Goal: Obtain resource: Download file/media

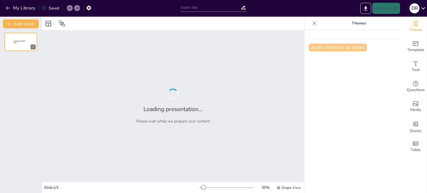
type input "Técnicas de Caracterización de Catalizadores: Un Panorama General"
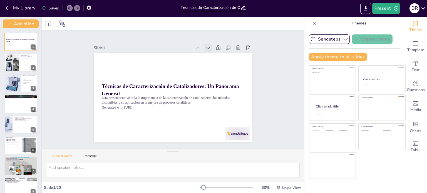
click at [218, 62] on icon at bounding box center [221, 65] width 7 height 7
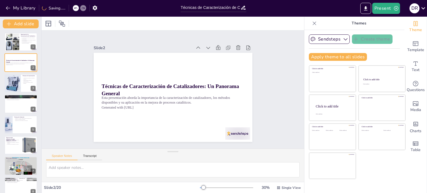
click at [218, 62] on icon at bounding box center [221, 65] width 7 height 7
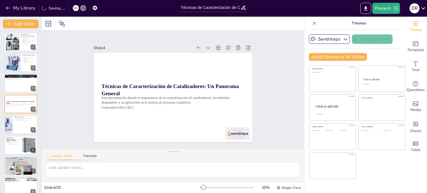
click at [221, 67] on icon at bounding box center [224, 70] width 7 height 7
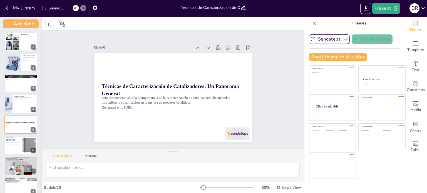
click at [216, 57] on icon at bounding box center [219, 60] width 7 height 7
click at [222, 73] on icon at bounding box center [226, 77] width 8 height 8
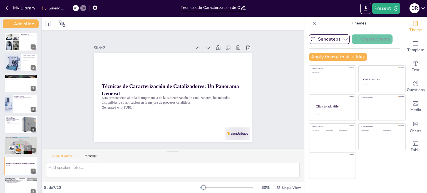
click at [184, 140] on icon at bounding box center [180, 144] width 8 height 8
click at [221, 67] on icon at bounding box center [224, 70] width 7 height 7
click at [213, 53] on icon at bounding box center [216, 56] width 7 height 7
click at [223, 78] on icon at bounding box center [227, 82] width 8 height 8
click at [213, 53] on icon at bounding box center [216, 56] width 7 height 7
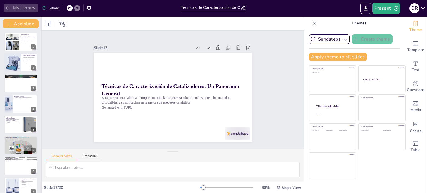
click at [8, 7] on icon "button" at bounding box center [8, 8] width 6 height 6
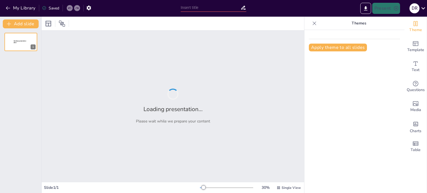
type input "Técnicas de Caracterización de Catalizadores: Un Panorama General"
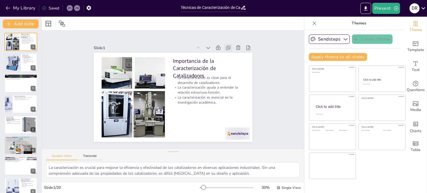
click at [143, 147] on icon at bounding box center [139, 150] width 7 height 7
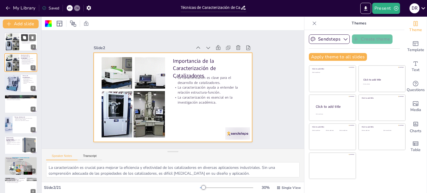
click at [23, 39] on icon at bounding box center [24, 38] width 4 height 4
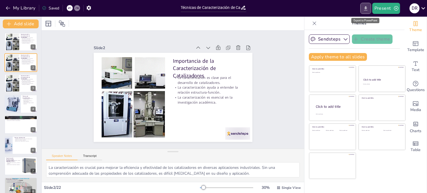
click at [364, 7] on icon "Export to PowerPoint" at bounding box center [365, 9] width 6 height 6
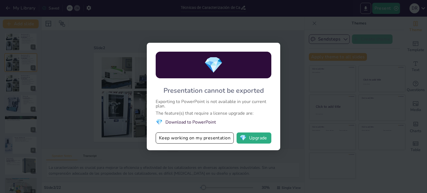
click at [201, 121] on li "💎 Download to PowerPoint" at bounding box center [214, 121] width 116 height 7
click at [211, 92] on div "Presentation cannot be exported" at bounding box center [213, 90] width 100 height 9
click at [188, 122] on li "💎 Download to PowerPoint" at bounding box center [214, 121] width 116 height 7
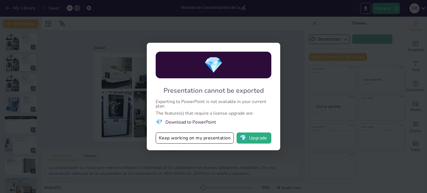
click at [188, 121] on li "💎 Download to PowerPoint" at bounding box center [214, 121] width 116 height 7
click at [189, 121] on li "💎 Download to PowerPoint" at bounding box center [214, 121] width 116 height 7
click at [393, 25] on div "💎 Presentation cannot be exported Exporting to PowerPoint is not available in y…" at bounding box center [213, 96] width 427 height 193
drag, startPoint x: 191, startPoint y: 140, endPoint x: 46, endPoint y: 29, distance: 182.9
click at [191, 140] on button "Keep working on my presentation" at bounding box center [195, 137] width 78 height 11
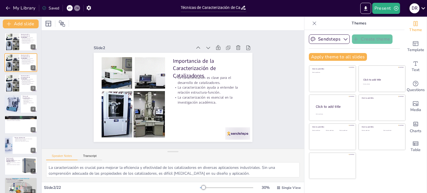
click at [423, 6] on icon at bounding box center [422, 7] width 7 height 7
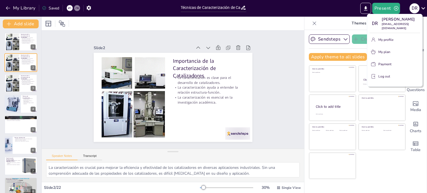
click at [48, 22] on div at bounding box center [213, 96] width 427 height 193
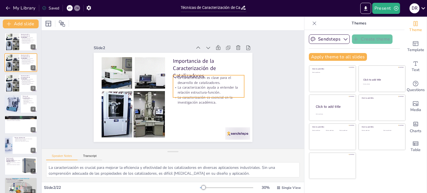
click at [176, 91] on p "La caracterización ayuda a entender la relación estructura-función." at bounding box center [144, 110] width 64 height 50
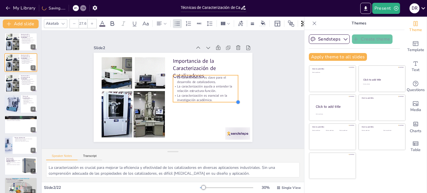
type input "29.2"
drag, startPoint x: 240, startPoint y: 94, endPoint x: 198, endPoint y: 92, distance: 42.5
click at [198, 92] on div "Importancia de la Caracterización de Catalizadores La caracterización es clave …" at bounding box center [166, 86] width 146 height 181
click at [200, 100] on p "La caracterización es esencial en la investigación académica." at bounding box center [205, 97] width 65 height 9
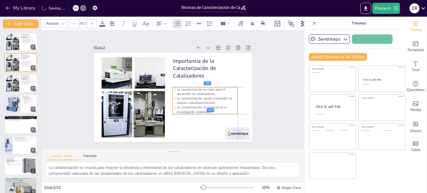
drag, startPoint x: 196, startPoint y: 85, endPoint x: 194, endPoint y: 97, distance: 12.1
click at [166, 97] on p "La caracterización ayuda a entender la relación estructura-función." at bounding box center [159, 120] width 16 height 66
click at [45, 8] on icon at bounding box center [44, 8] width 4 height 4
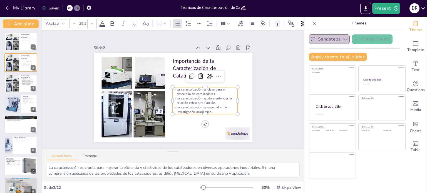
click at [326, 39] on button "Sendsteps" at bounding box center [329, 38] width 41 height 9
click at [342, 38] on icon "button" at bounding box center [345, 39] width 6 height 6
click at [330, 40] on button "Sendsteps" at bounding box center [329, 38] width 41 height 9
click at [328, 39] on button "Sendsteps" at bounding box center [329, 38] width 41 height 9
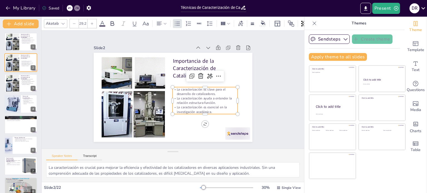
click at [394, 176] on div "Click to add title Click to add text Click to add title Click to add text Click…" at bounding box center [357, 122] width 97 height 114
click at [393, 175] on div "Click to add title Click to add text Click to add title Click to add text Click…" at bounding box center [357, 122] width 97 height 114
click at [8, 7] on icon "button" at bounding box center [8, 8] width 6 height 6
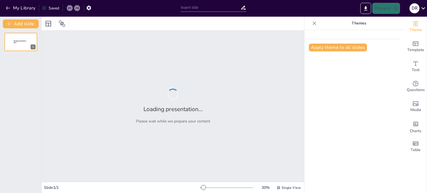
type input "Técnicas de Caracterización de Catalizadores: Un Panorama General"
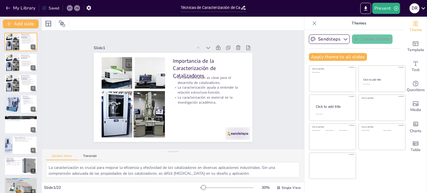
click at [244, 8] on icon at bounding box center [243, 8] width 6 height 6
click at [242, 7] on icon at bounding box center [243, 8] width 6 height 6
click at [365, 10] on icon "Export to PowerPoint" at bounding box center [365, 8] width 3 height 4
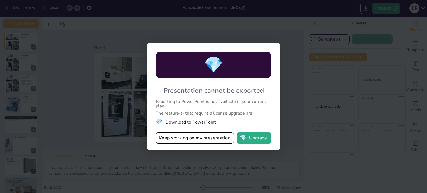
click at [210, 122] on li "💎 Download to PowerPoint" at bounding box center [214, 121] width 116 height 7
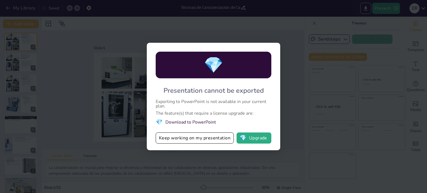
click at [210, 122] on li "💎 Download to PowerPoint" at bounding box center [214, 121] width 116 height 7
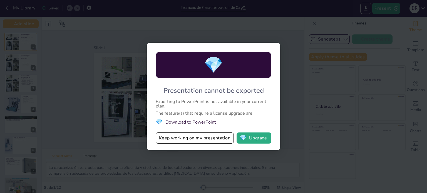
click at [210, 122] on li "💎 Download to PowerPoint" at bounding box center [214, 121] width 116 height 7
click at [211, 121] on li "💎 Download to PowerPoint" at bounding box center [214, 121] width 116 height 7
click at [215, 122] on li "💎 Download to PowerPoint" at bounding box center [214, 121] width 116 height 7
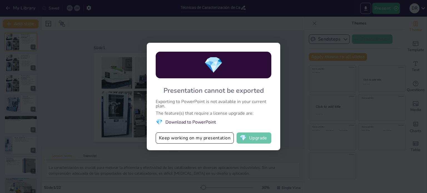
click at [255, 138] on button "💎 Upgrade" at bounding box center [253, 137] width 35 height 11
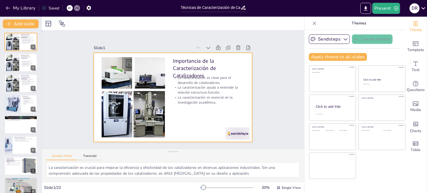
click at [184, 104] on div at bounding box center [172, 97] width 167 height 105
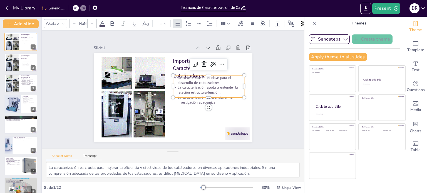
type input "32"
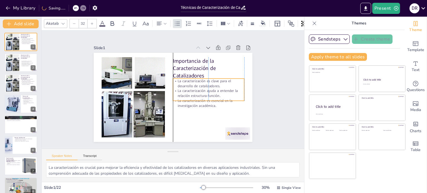
drag, startPoint x: 236, startPoint y: 95, endPoint x: 236, endPoint y: 99, distance: 3.3
click at [236, 99] on p "La caracterización es esencial en la investigación académica." at bounding box center [207, 106] width 72 height 17
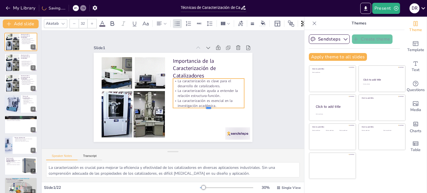
click at [236, 99] on div "Importancia de la Caracterización de Catalizadores La caracterización es clave …" at bounding box center [173, 97] width 159 height 89
click at [190, 146] on icon at bounding box center [185, 149] width 7 height 7
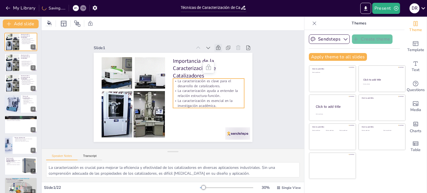
click at [215, 45] on icon at bounding box center [218, 48] width 6 height 6
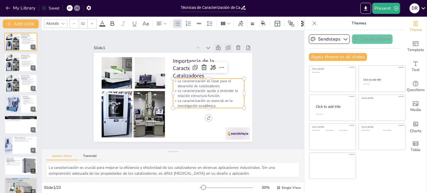
click at [226, 47] on icon at bounding box center [227, 48] width 3 height 3
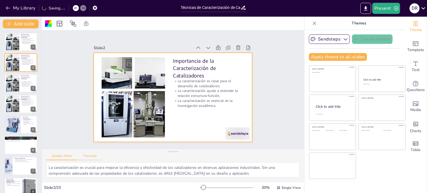
click at [89, 154] on button "Transcript" at bounding box center [89, 157] width 25 height 6
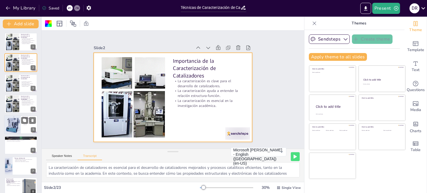
click at [18, 126] on div at bounding box center [12, 124] width 25 height 19
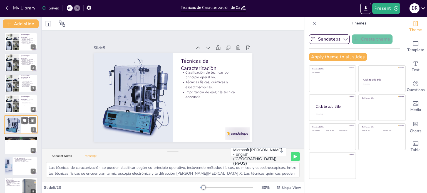
scroll to position [14, 0]
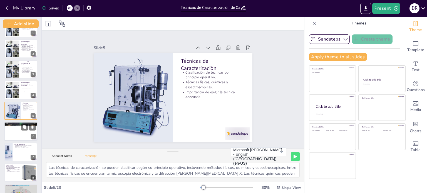
click at [26, 136] on div at bounding box center [20, 131] width 33 height 19
type textarea "La determinación de la estructura a nivel atómico es crucial para entender las …"
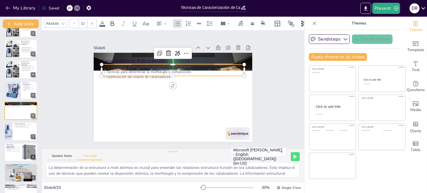
click at [127, 74] on div "Características Estructurales La estructura atómica es fundamental para la catá…" at bounding box center [173, 97] width 159 height 89
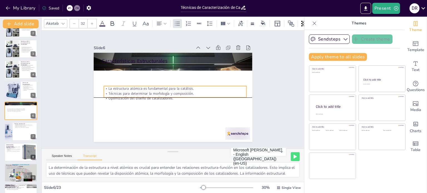
drag, startPoint x: 190, startPoint y: 73, endPoint x: 192, endPoint y: 95, distance: 22.1
click at [192, 95] on p "Optimización del diseño de catalizadores." at bounding box center [174, 99] width 142 height 20
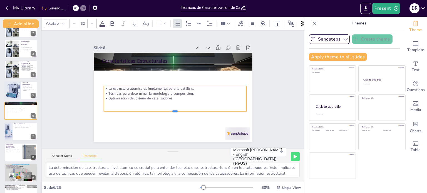
drag, startPoint x: 170, startPoint y: 95, endPoint x: 168, endPoint y: 109, distance: 14.1
click at [168, 111] on div at bounding box center [175, 113] width 143 height 4
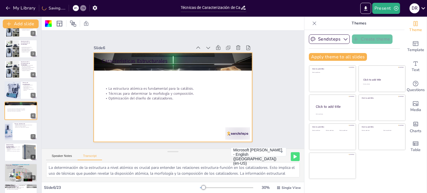
click at [404, 174] on div "Theme Template Text Questions Media Charts Table" at bounding box center [415, 105] width 22 height 176
click at [423, 7] on icon at bounding box center [422, 7] width 7 height 7
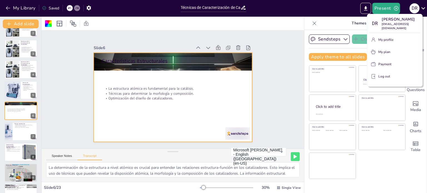
click at [14, 8] on div at bounding box center [213, 96] width 427 height 193
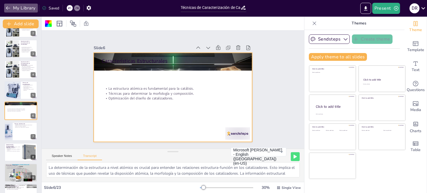
click at [14, 8] on button "My Library" at bounding box center [21, 8] width 34 height 9
